Goal: Task Accomplishment & Management: Use online tool/utility

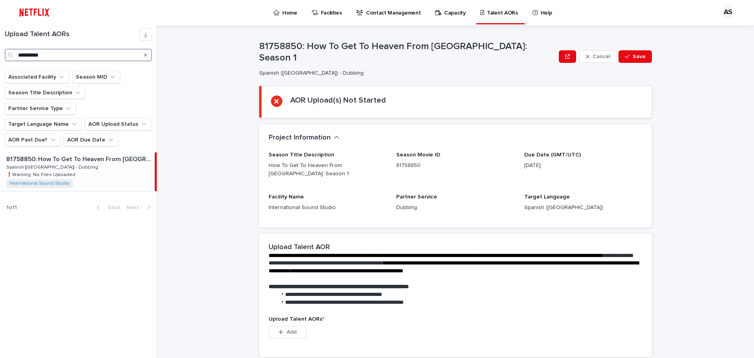
drag, startPoint x: 0, startPoint y: 24, endPoint x: 0, endPoint y: -2, distance: 25.9
click at [0, 0] on html "**********" at bounding box center [377, 179] width 754 height 358
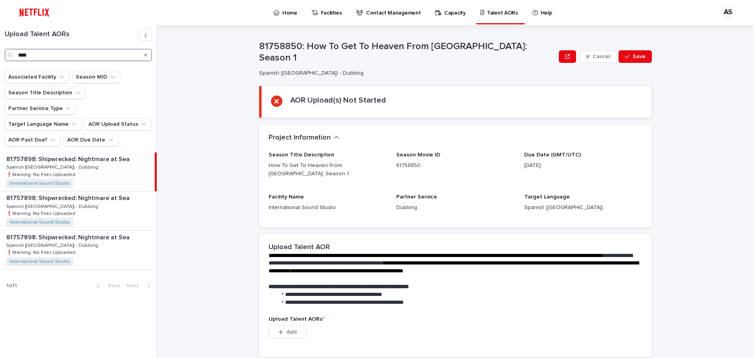
type input "****"
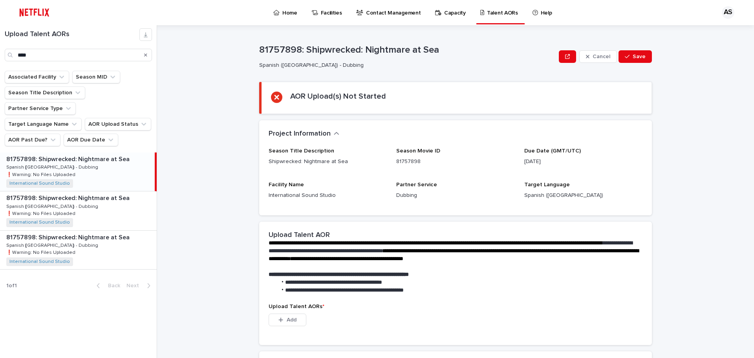
click at [87, 154] on p "81757898: Shipwrecked: Nightmare at Sea" at bounding box center [68, 158] width 125 height 9
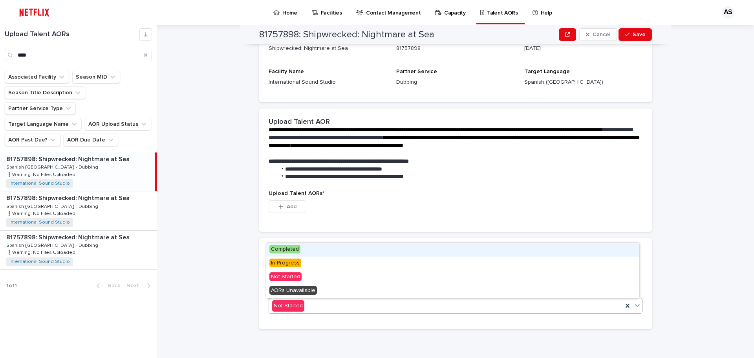
click at [332, 308] on div "Not Started" at bounding box center [446, 305] width 354 height 13
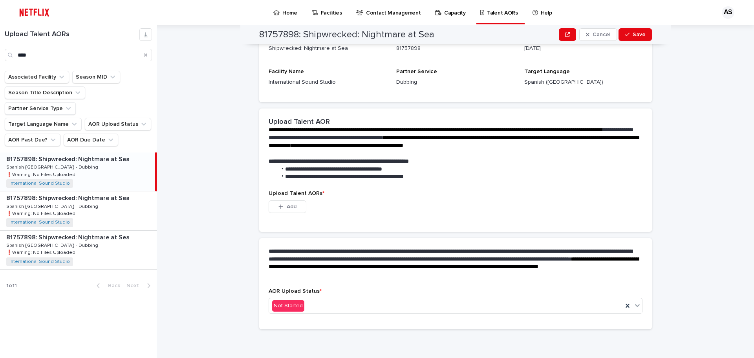
click at [407, 173] on li "**********" at bounding box center [458, 177] width 363 height 8
click at [295, 210] on button "Add" at bounding box center [288, 206] width 38 height 13
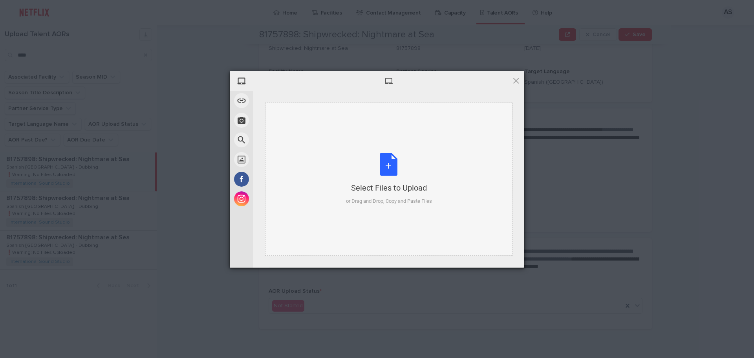
click at [399, 180] on div "Select Files to Upload or Drag and Drop, Copy and Paste Files" at bounding box center [389, 179] width 86 height 52
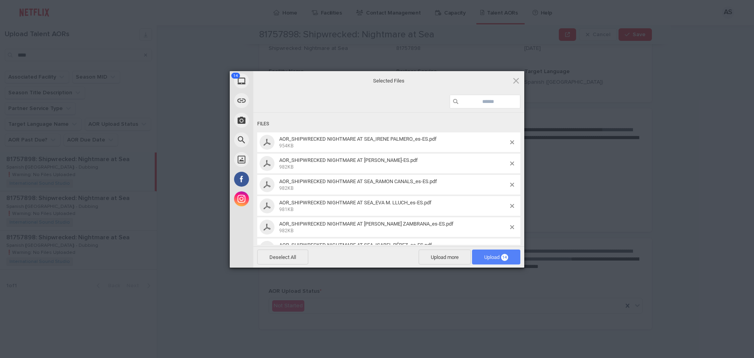
click at [497, 257] on span "Upload 14" at bounding box center [496, 257] width 24 height 6
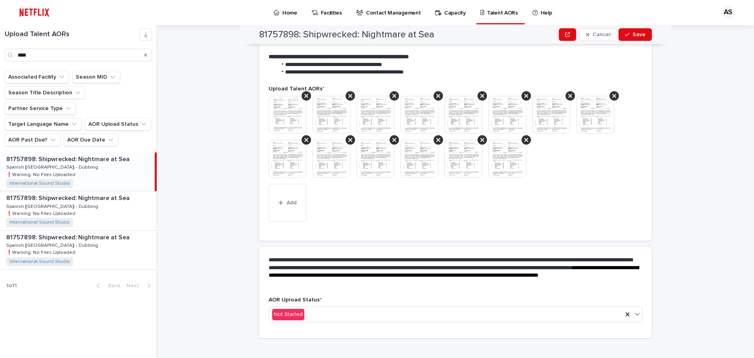
scroll to position [188, 0]
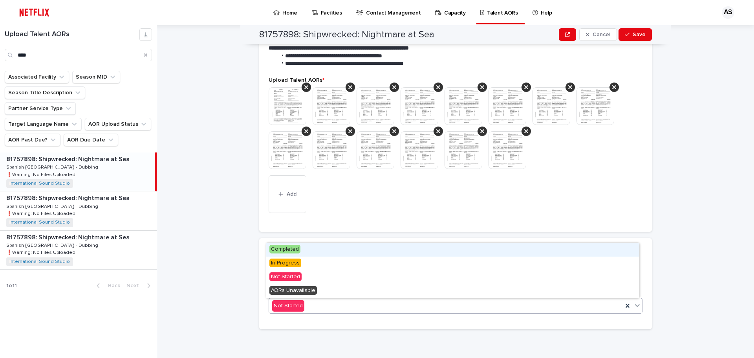
click at [335, 307] on div "Not Started" at bounding box center [446, 305] width 354 height 13
click at [295, 248] on span "Completed" at bounding box center [285, 249] width 31 height 9
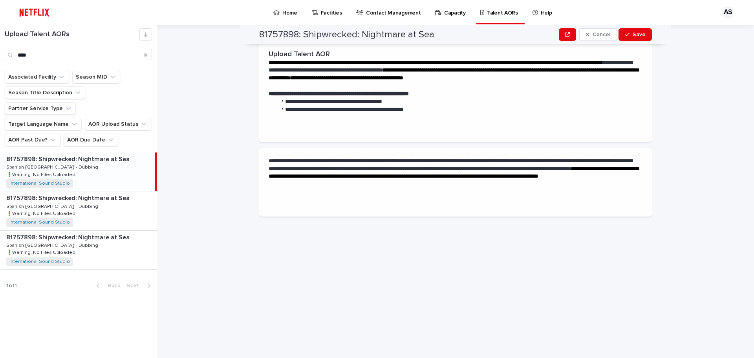
scroll to position [0, 0]
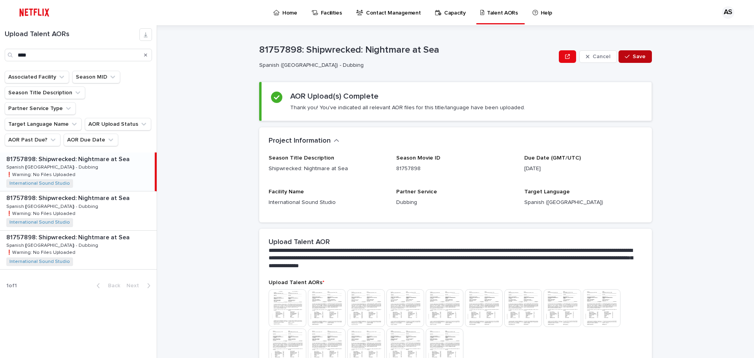
click at [633, 57] on span "Save" at bounding box center [639, 57] width 13 height 6
click at [283, 10] on p "Home" at bounding box center [290, 8] width 15 height 17
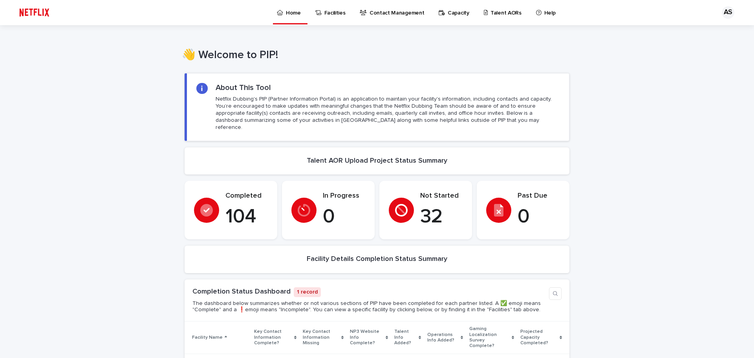
click at [491, 13] on p "Talent AORs" at bounding box center [506, 8] width 31 height 17
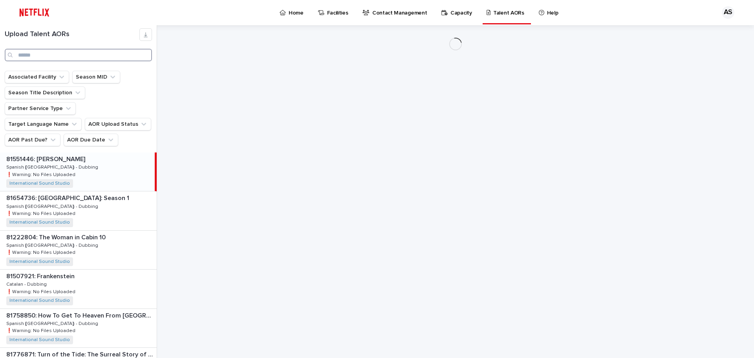
click at [39, 50] on input "Search" at bounding box center [78, 55] width 147 height 13
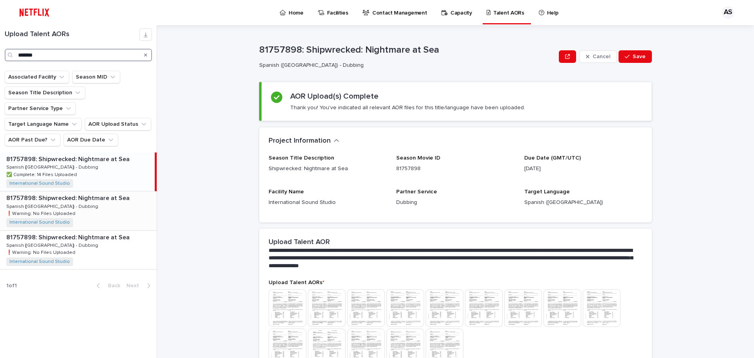
type input "*******"
click at [76, 193] on p "81757898: Shipwrecked: Nightmare at Sea" at bounding box center [68, 197] width 125 height 9
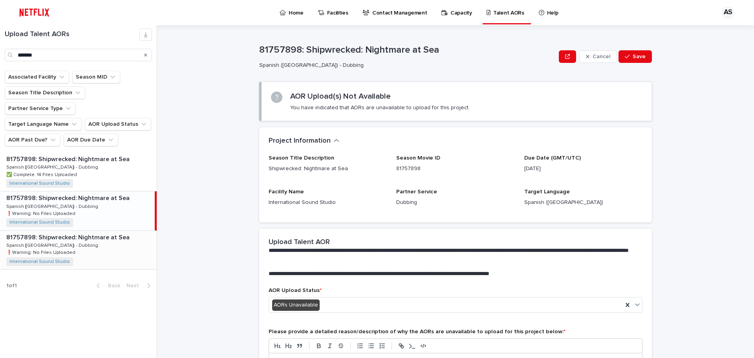
click at [77, 232] on p "81757898: Shipwrecked: Nightmare at Sea" at bounding box center [68, 236] width 125 height 9
click at [71, 191] on div "81757898: Shipwrecked: Nightmare at Sea 81757898: Shipwrecked: Nightmare at Sea…" at bounding box center [78, 210] width 157 height 39
click at [74, 153] on div "81757898: Shipwrecked: Nightmare at Sea 81757898: Shipwrecked: Nightmare at Sea…" at bounding box center [78, 171] width 157 height 39
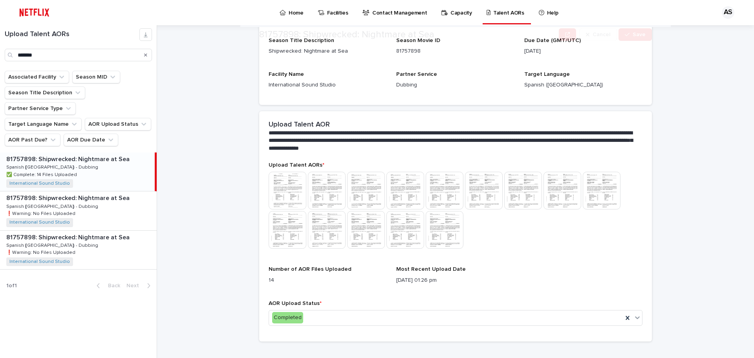
scroll to position [118, 0]
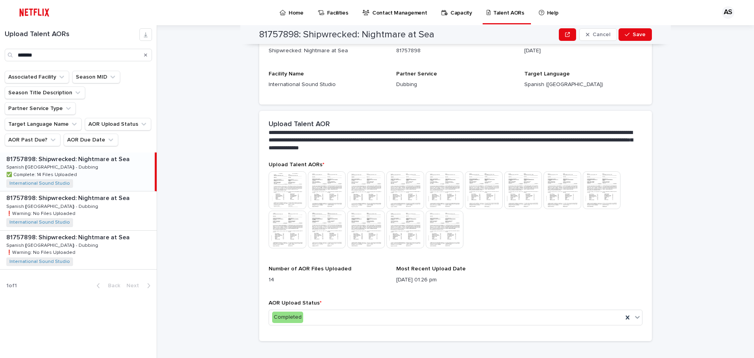
click at [290, 189] on img at bounding box center [288, 190] width 38 height 38
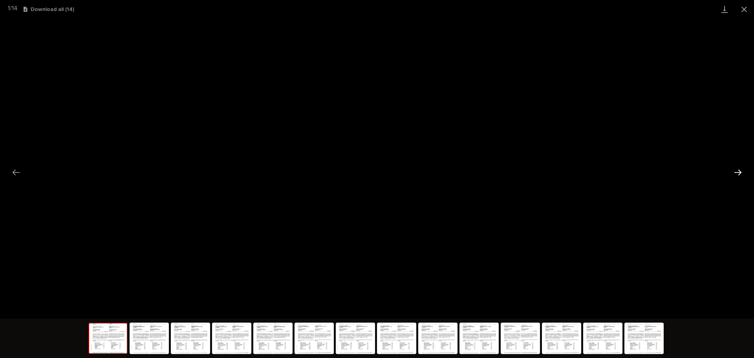
click at [743, 173] on button "Next slide" at bounding box center [738, 172] width 17 height 15
click at [742, 11] on button "Close gallery" at bounding box center [745, 9] width 20 height 18
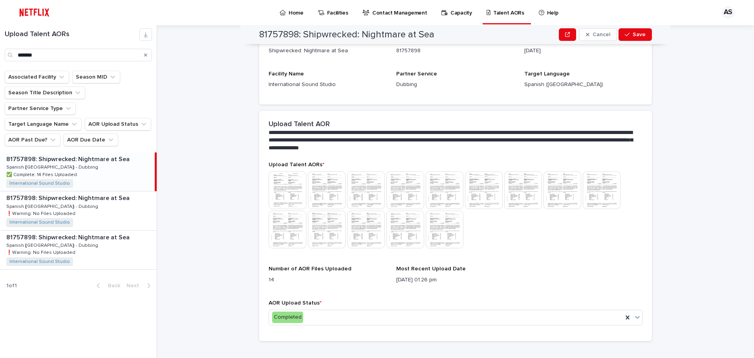
click at [440, 228] on img at bounding box center [445, 230] width 38 height 38
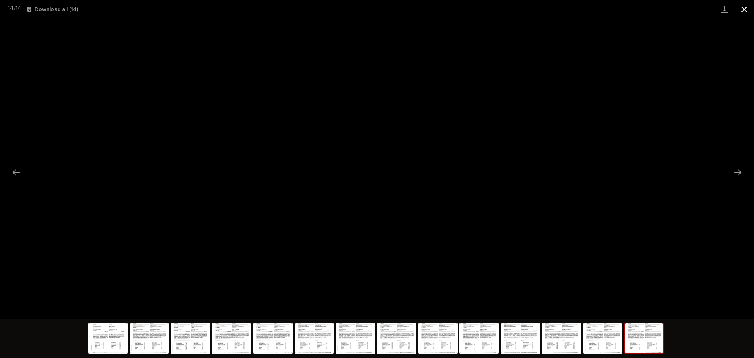
click at [745, 11] on button "Close gallery" at bounding box center [745, 9] width 20 height 18
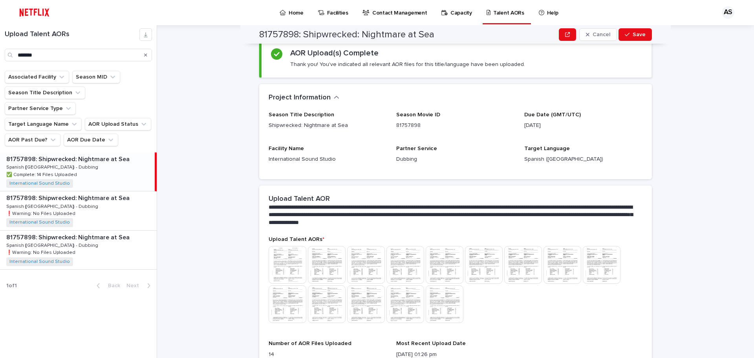
scroll to position [0, 0]
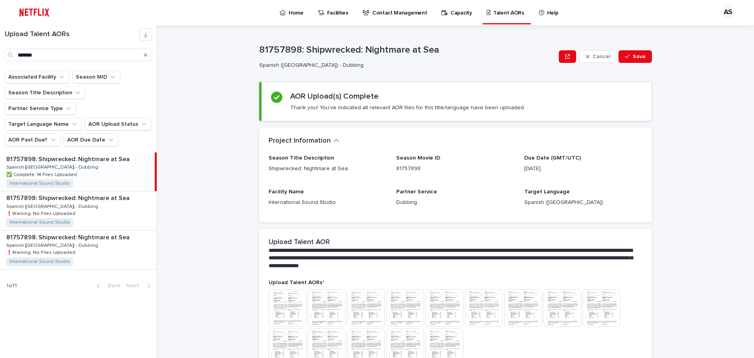
click at [289, 12] on p "Home" at bounding box center [296, 8] width 15 height 17
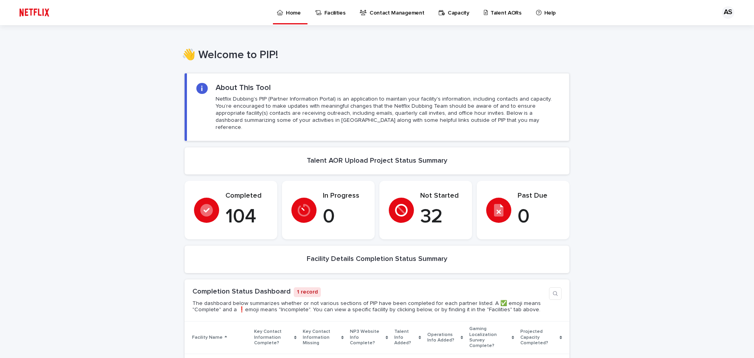
click at [656, 110] on div "Loading... Saving… Loading... Saving… Loading... Saving… Loading... Saving… Loa…" at bounding box center [377, 327] width 754 height 525
click at [625, 131] on div "Loading... Saving… Loading... Saving… Loading... Saving… Loading... Saving… Loa…" at bounding box center [377, 327] width 754 height 525
click at [626, 153] on div "Loading... Saving… Loading... Saving… Loading... Saving… Loading... Saving… Loa…" at bounding box center [377, 327] width 754 height 525
click at [627, 154] on div "Loading... Saving… Loading... Saving… Loading... Saving… Loading... Saving… Loa…" at bounding box center [377, 327] width 754 height 525
click at [628, 154] on div "Loading... Saving… Loading... Saving… Loading... Saving… Loading... Saving… Loa…" at bounding box center [377, 327] width 754 height 525
